Goal: Information Seeking & Learning: Check status

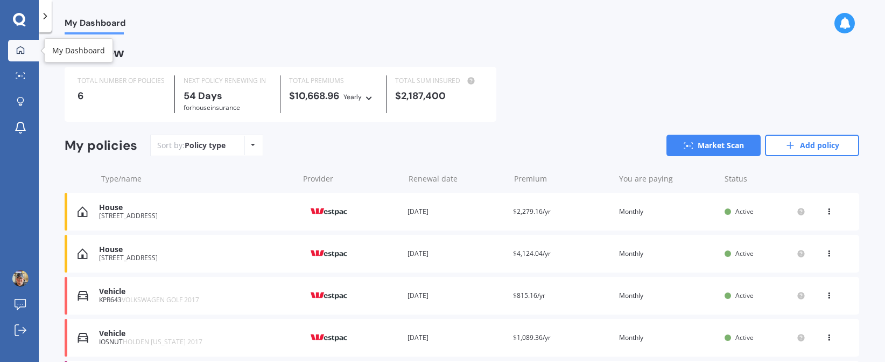
click at [23, 52] on icon at bounding box center [20, 50] width 9 height 9
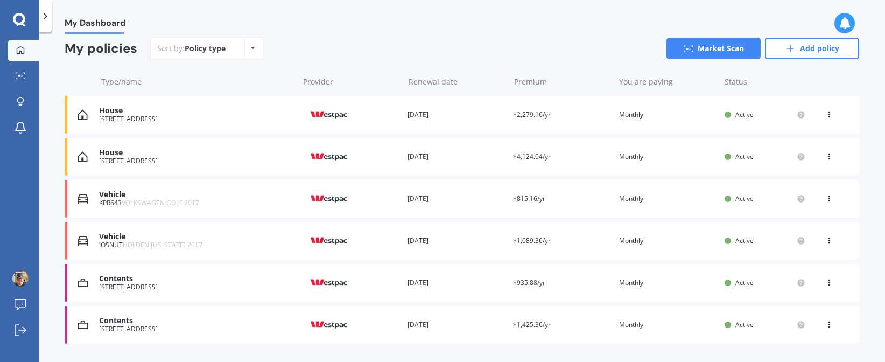
scroll to position [107, 0]
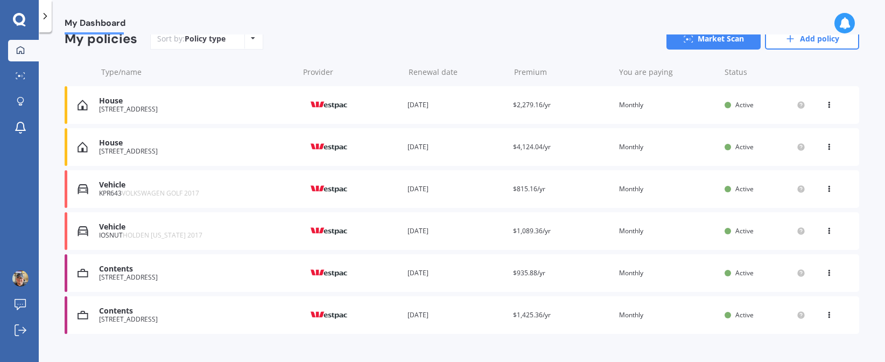
click at [154, 237] on span "HOLDEN [US_STATE] 2017" at bounding box center [163, 234] width 80 height 9
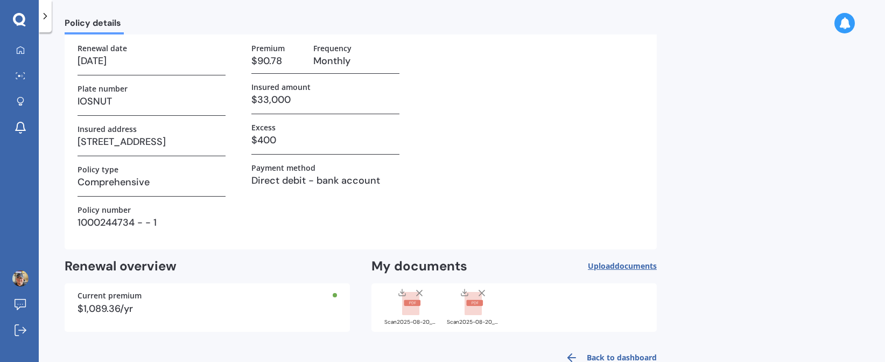
scroll to position [92, 0]
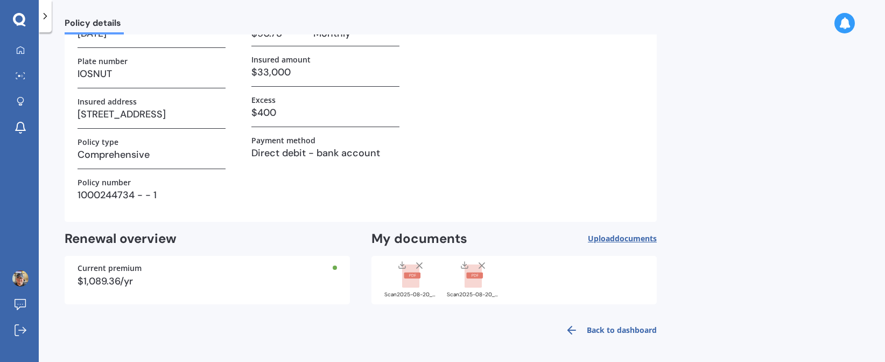
click at [405, 271] on rect at bounding box center [410, 276] width 17 height 24
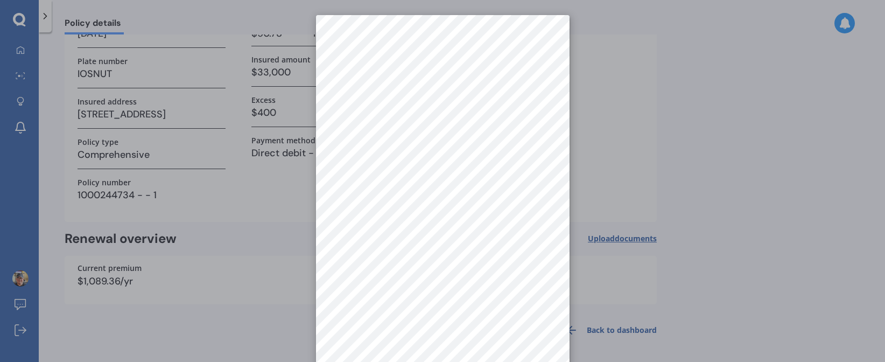
click at [200, 46] on div at bounding box center [442, 181] width 885 height 362
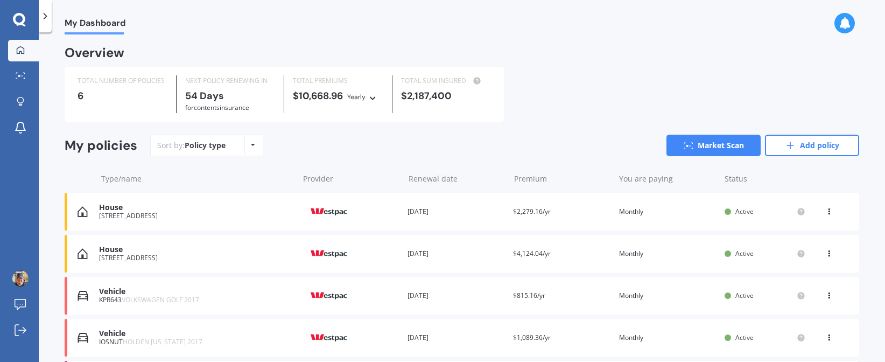
click at [248, 151] on div "Policy type Alphabetical Date added Renewing next" at bounding box center [252, 145] width 17 height 19
click at [255, 228] on span "Renewing next" at bounding box center [239, 227] width 53 height 10
click at [174, 221] on div "House [STREET_ADDRESS] Provider Renewal date [DATE] Premium $2,279.16/yr You ar…" at bounding box center [462, 212] width 795 height 38
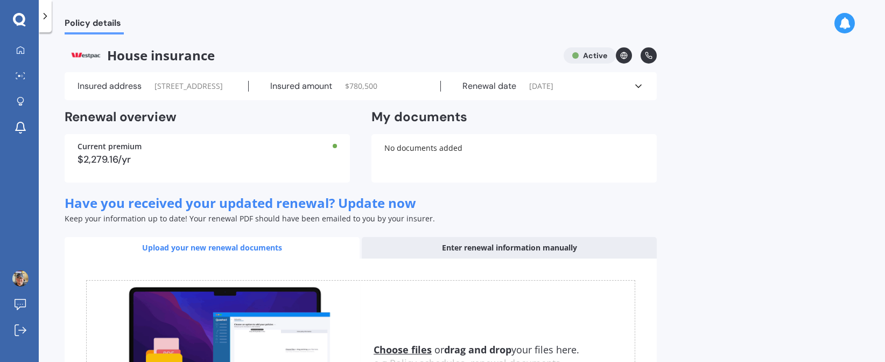
click at [69, 80] on div "Insured address [STREET_ADDRESS] 0192 Insured amount $ 780,500 Renewal date [DA…" at bounding box center [361, 86] width 592 height 28
